Goal: Information Seeking & Learning: Learn about a topic

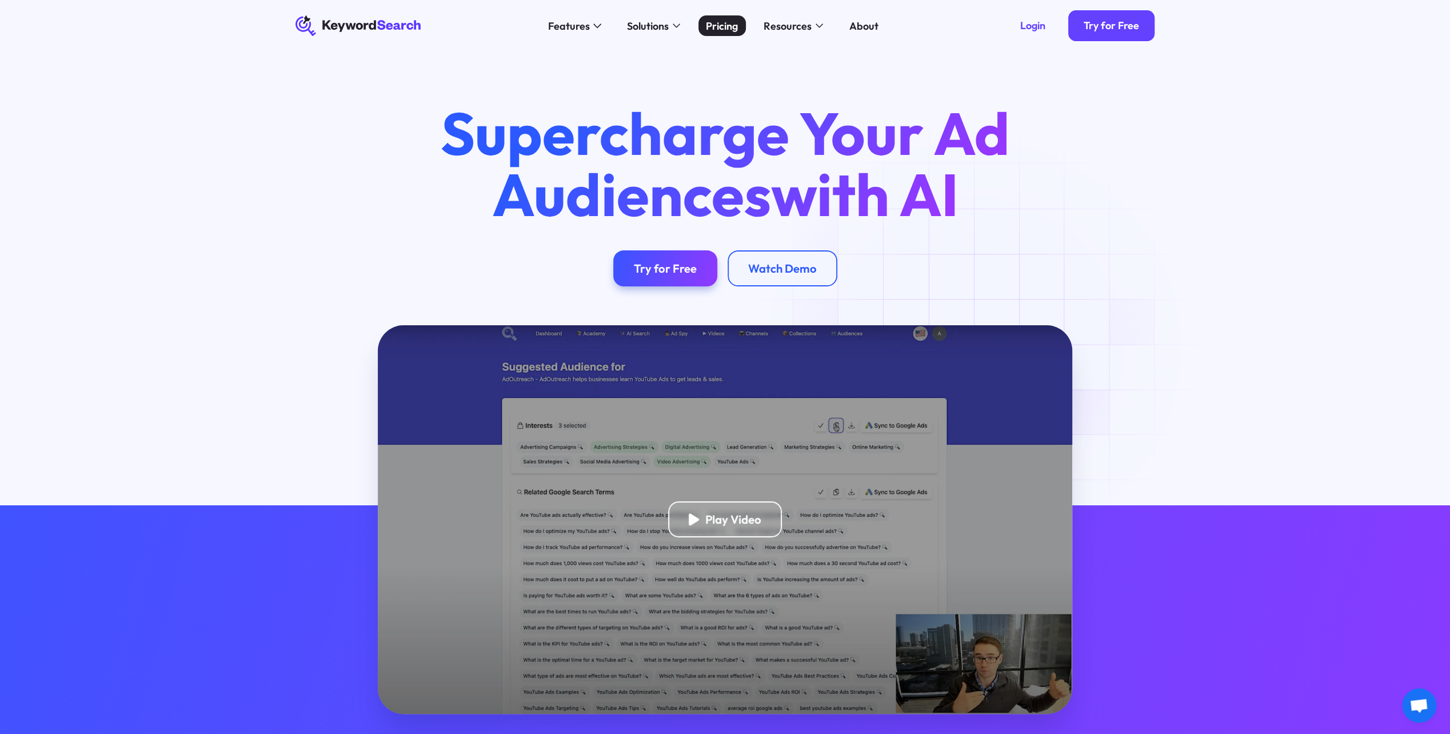
click at [720, 28] on div "Pricing" at bounding box center [722, 25] width 32 height 15
